Goal: Find specific page/section: Find specific page/section

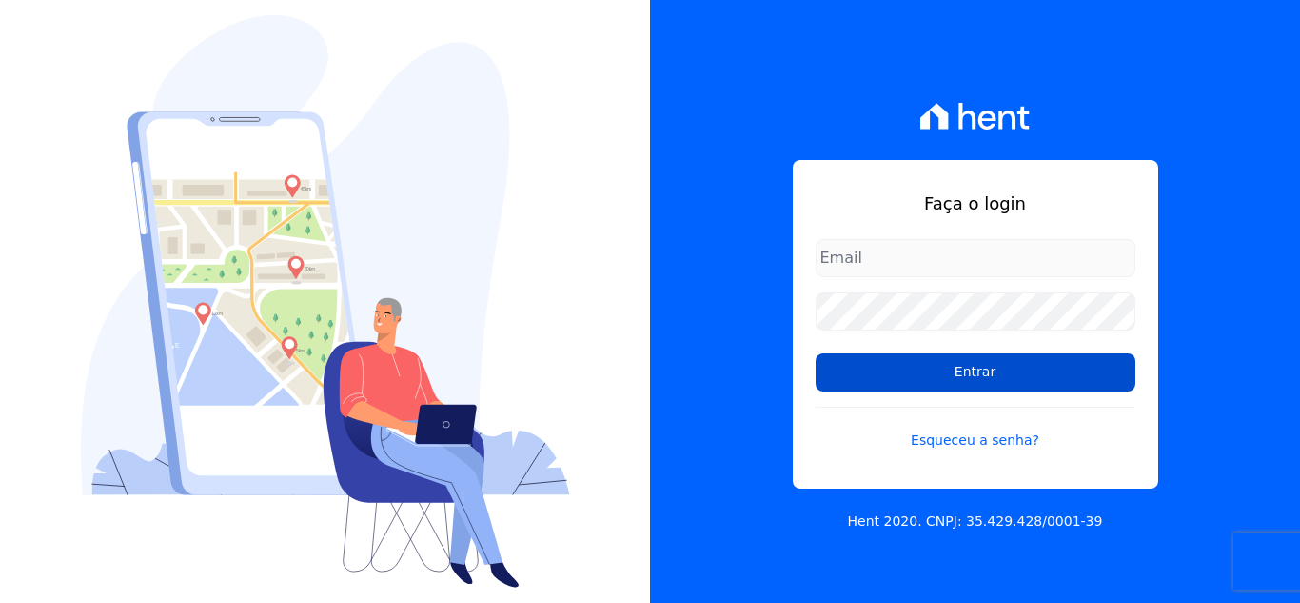
type input "[EMAIL_ADDRESS][DOMAIN_NAME]"
click at [988, 385] on input "Entrar" at bounding box center [976, 372] width 320 height 38
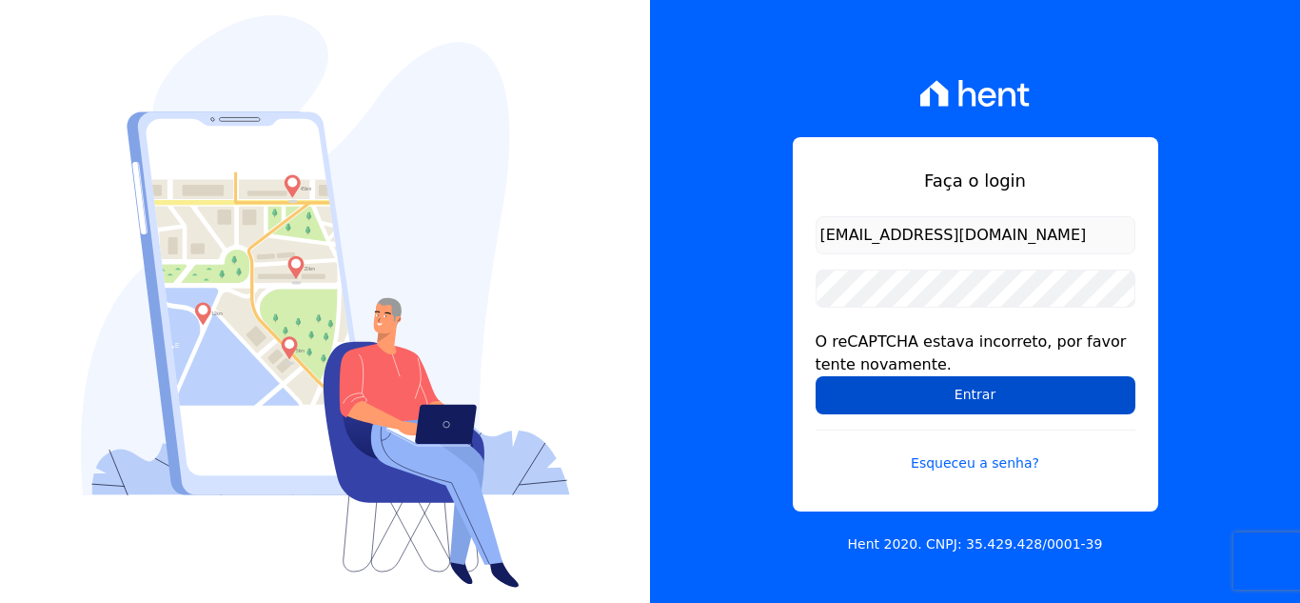
click at [926, 380] on input "Entrar" at bounding box center [976, 395] width 320 height 38
click at [867, 390] on input "Entrar" at bounding box center [976, 395] width 320 height 38
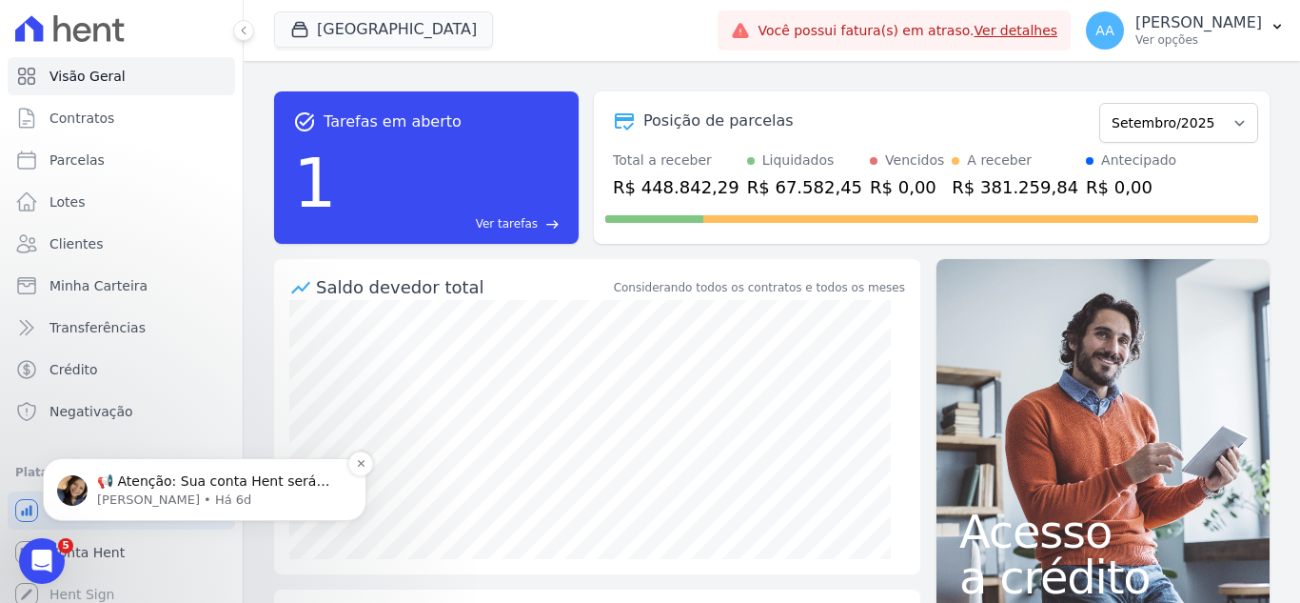
click at [229, 491] on p "[PERSON_NAME] • Há 6d" at bounding box center [220, 499] width 246 height 17
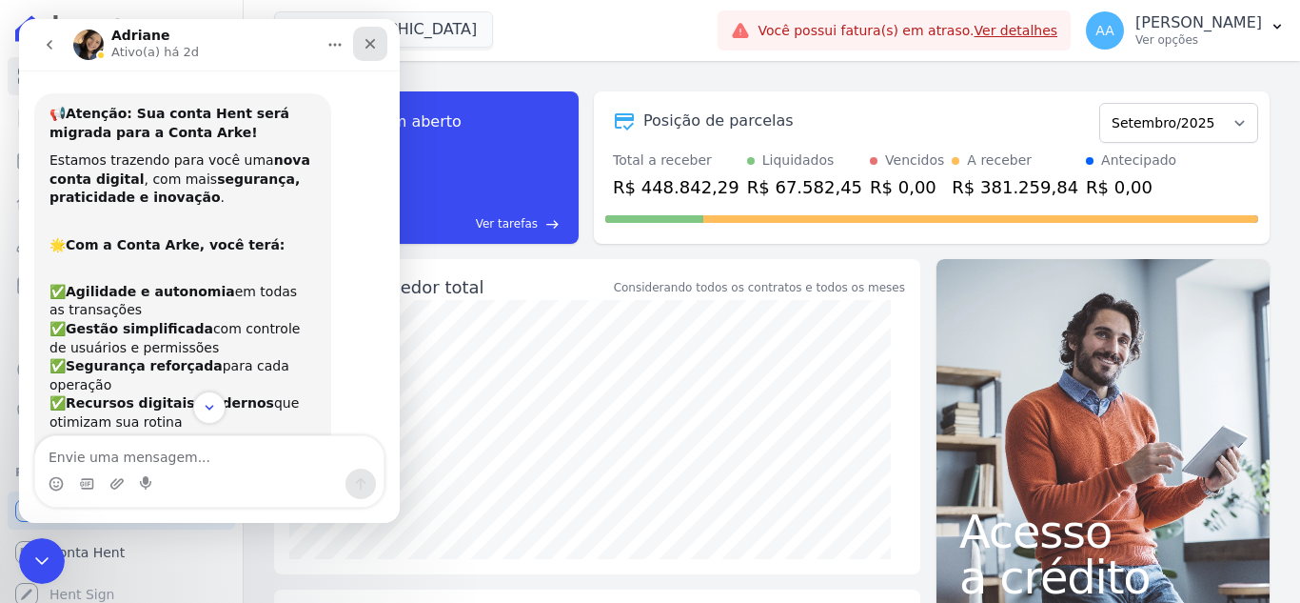
click at [369, 39] on icon "Fechar" at bounding box center [370, 43] width 15 height 15
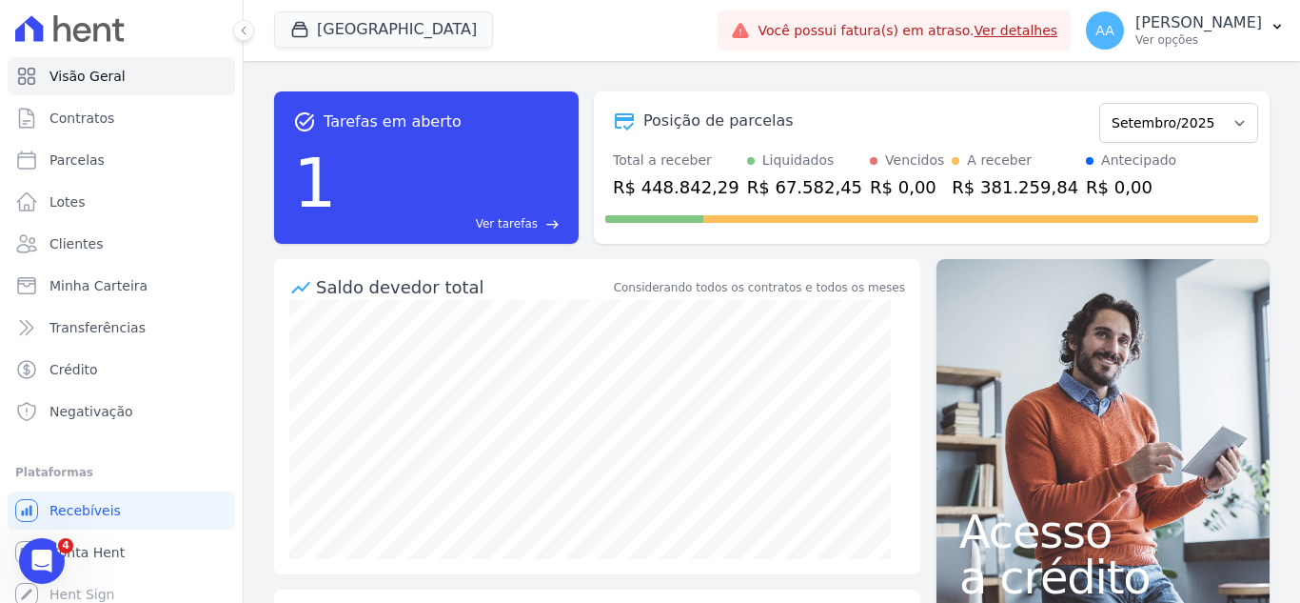
scroll to position [327, 0]
click at [116, 168] on link "Parcelas" at bounding box center [122, 160] width 228 height 38
click at [142, 162] on link "Parcelas" at bounding box center [122, 160] width 228 height 38
select select
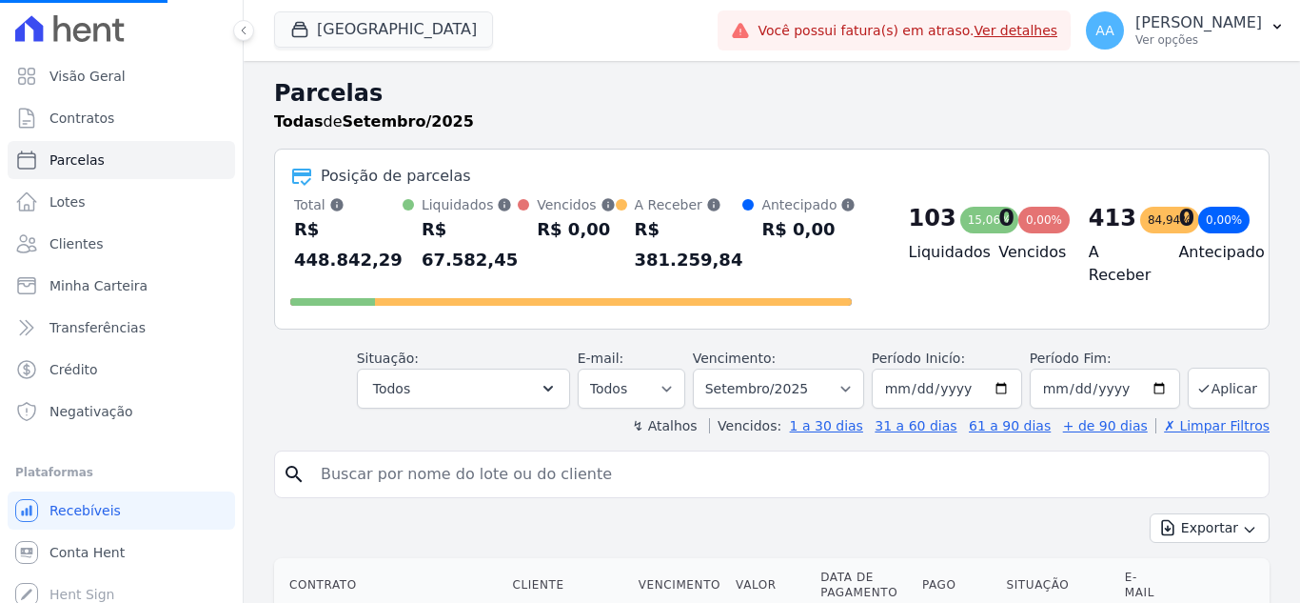
click at [393, 480] on input "search" at bounding box center [785, 474] width 952 height 38
paste input "Emilly de Albuquerque dos Santos"
type input "Emilly de Albuquerque dos Santos"
select select
click at [651, 482] on input "search" at bounding box center [785, 474] width 952 height 38
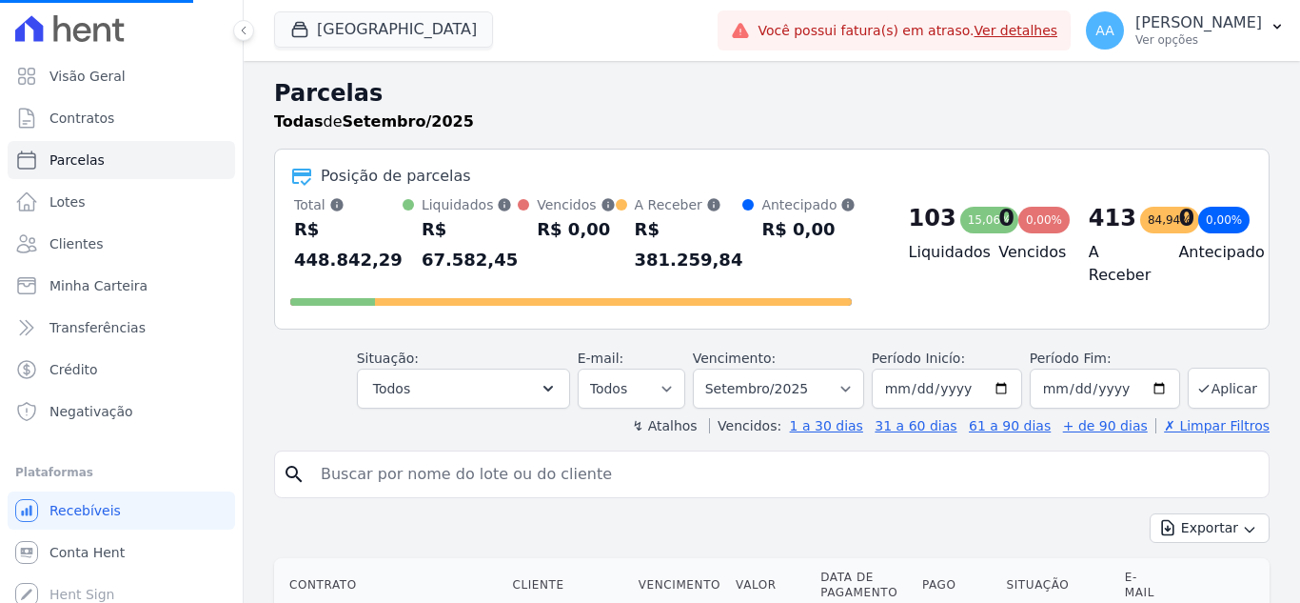
paste input "Emilly de Albuquerque dos Santos"
type input "Emilly de Albuquerque dos Santos"
select select
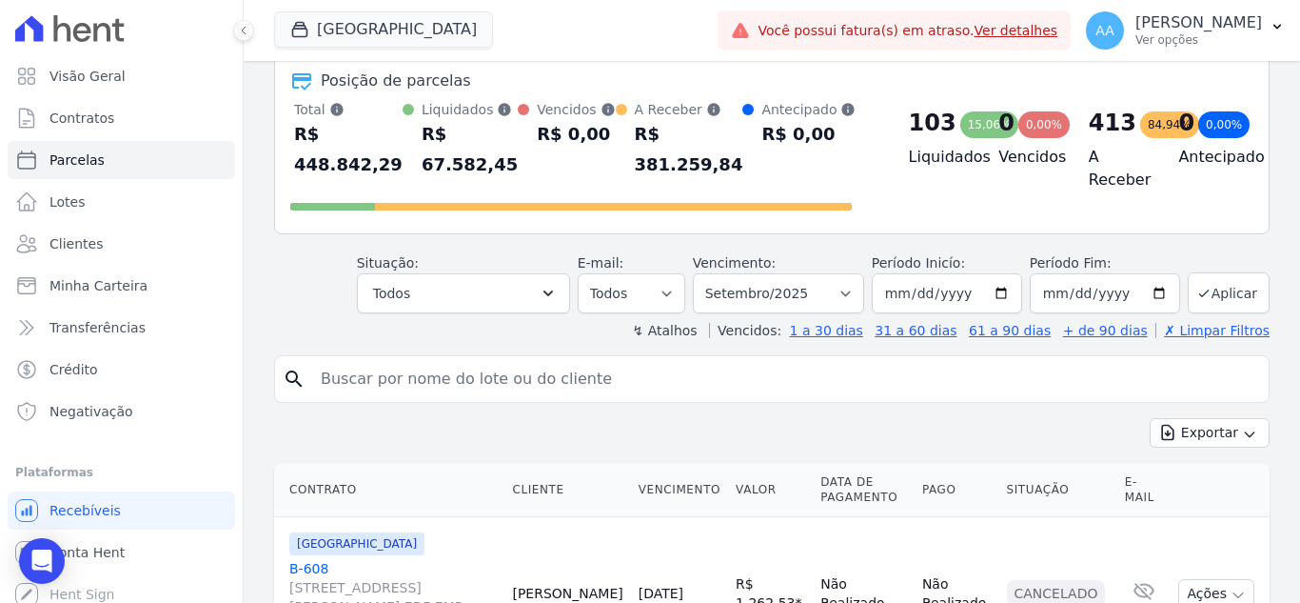
click at [416, 365] on input "search" at bounding box center [785, 379] width 952 height 38
paste input "Emilly de Albuquerque dos Santos"
type input "Emilly de Albuquerque dos Santos"
select select
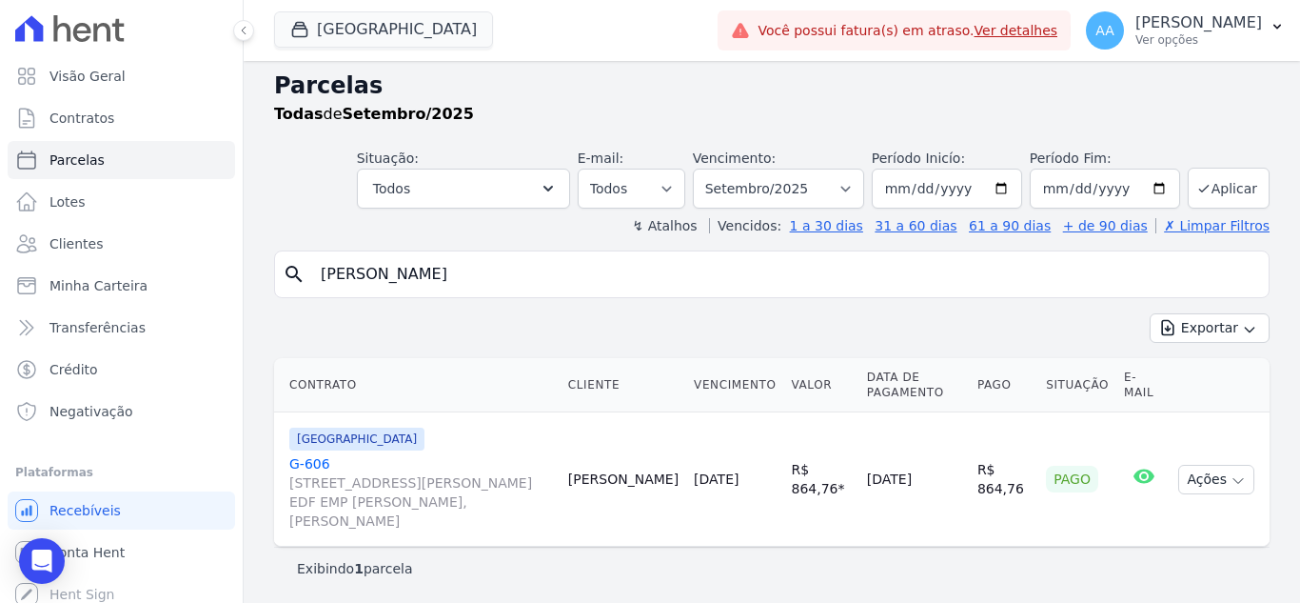
scroll to position [10, 0]
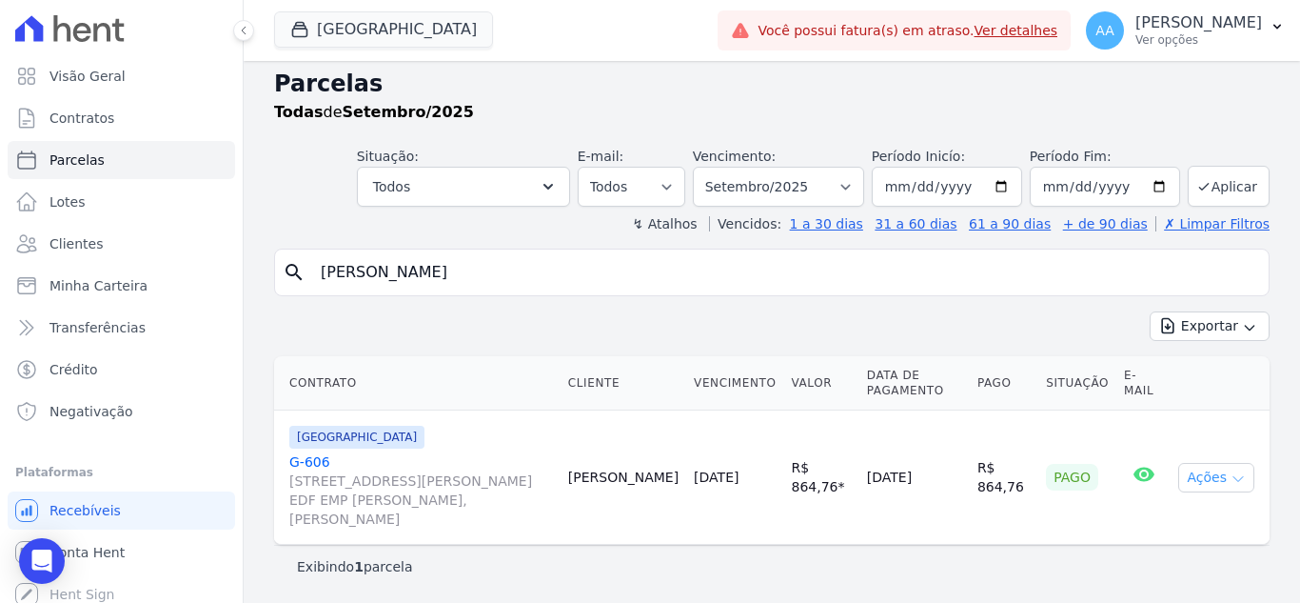
click at [1233, 485] on button "Ações" at bounding box center [1216, 478] width 76 height 30
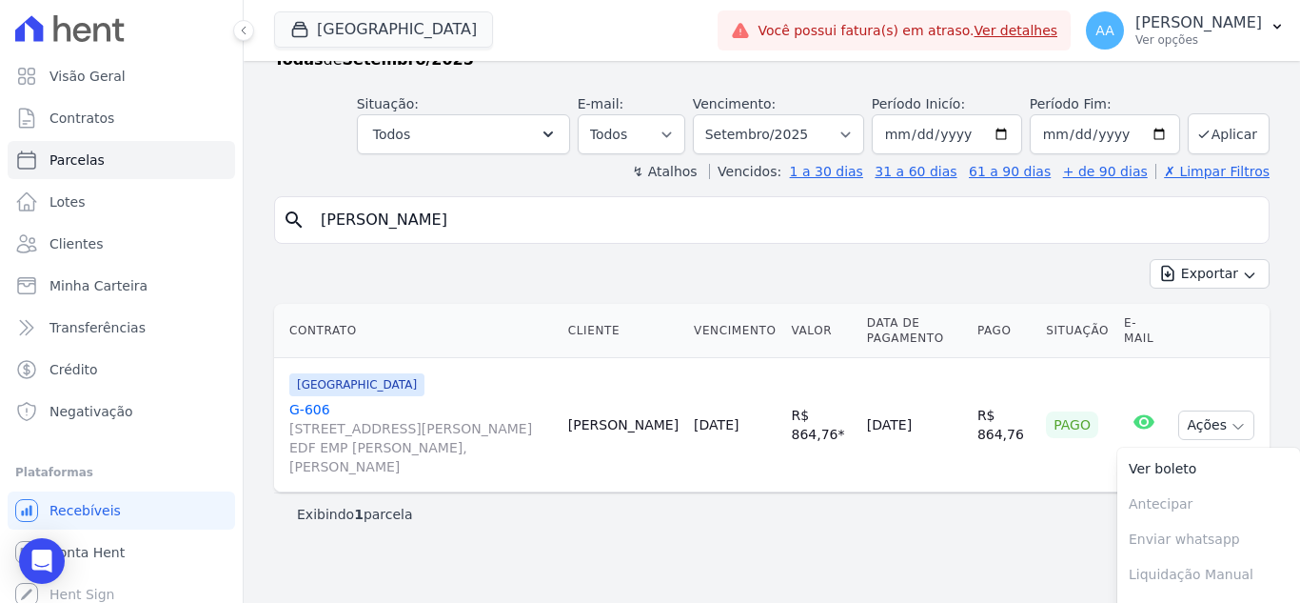
scroll to position [90, 0]
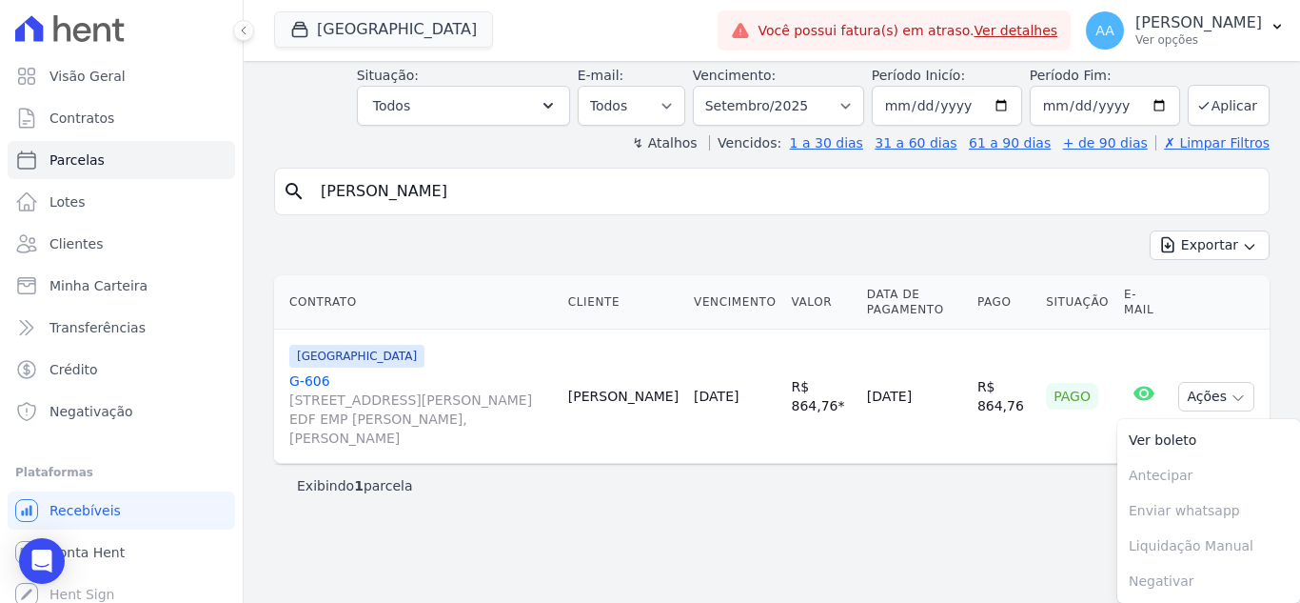
click at [683, 464] on div "Contrato Cliente Vencimento Valor Data de Pagamento Pago Situação E-mail Parque…" at bounding box center [772, 369] width 1057 height 204
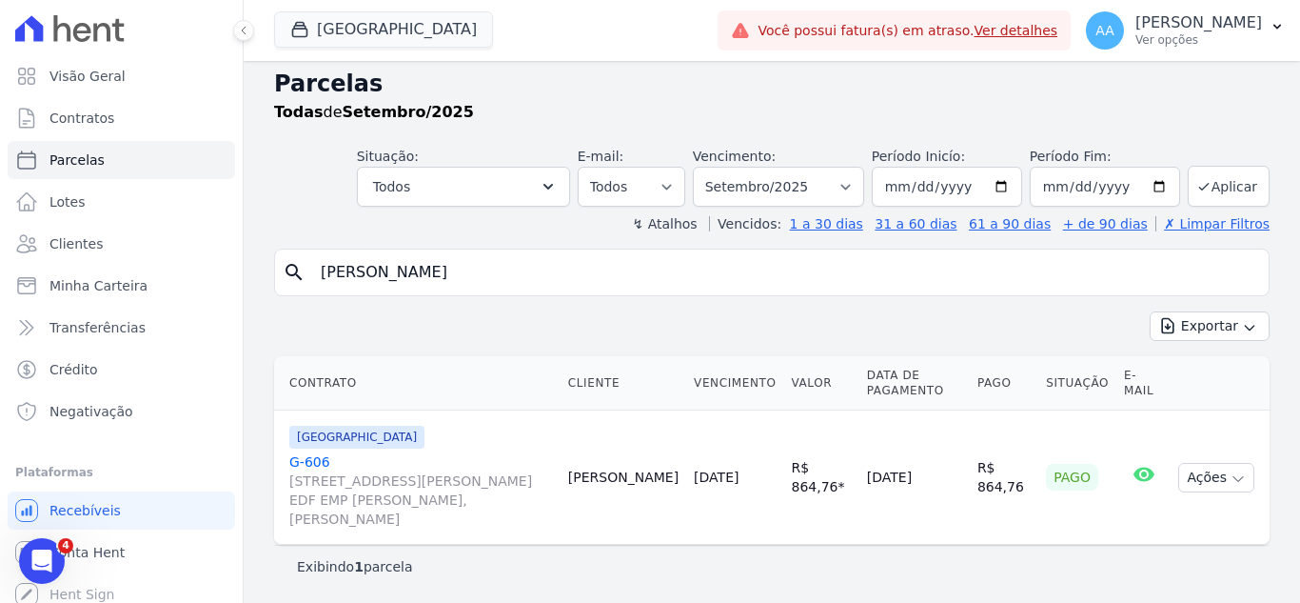
scroll to position [0, 0]
